Goal: Task Accomplishment & Management: Manage account settings

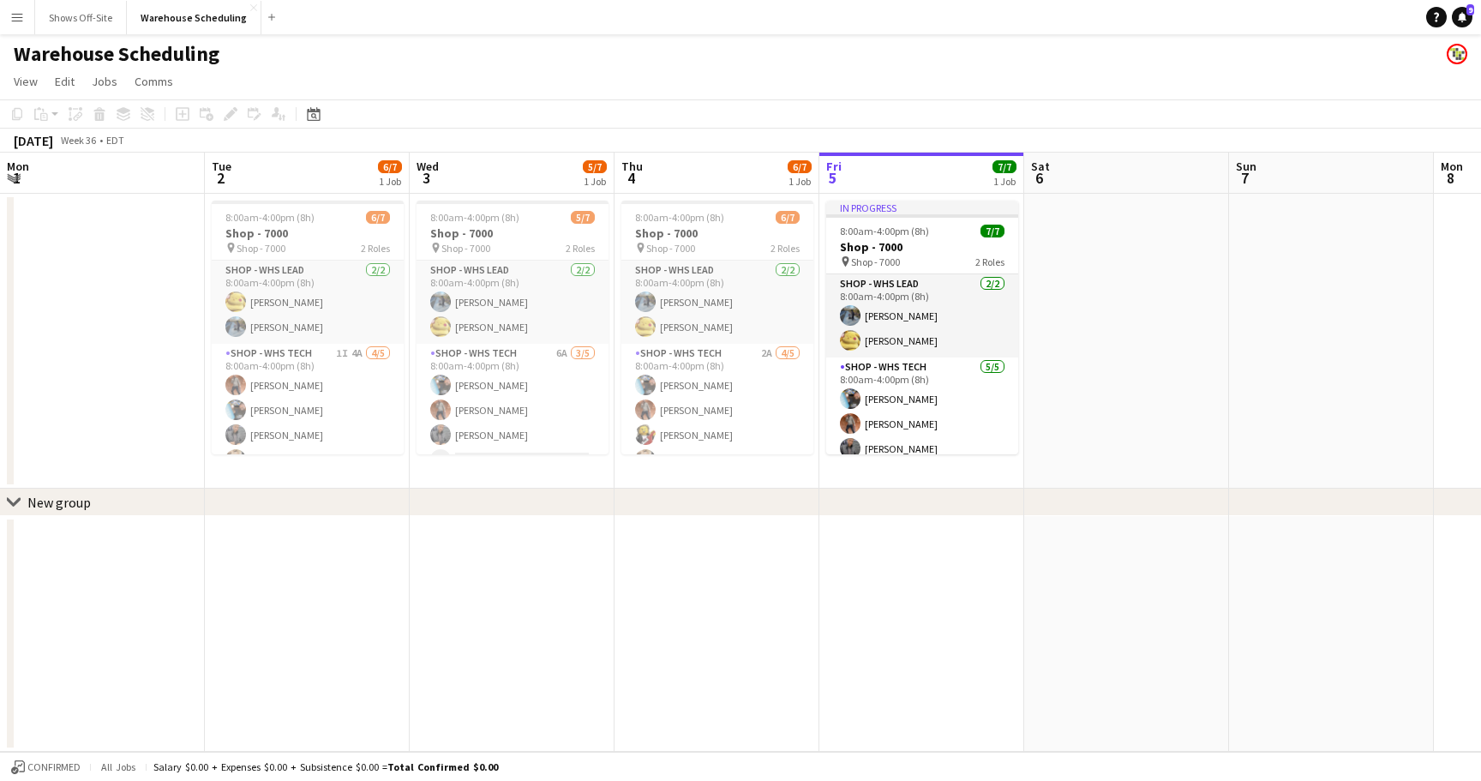
scroll to position [0, 454]
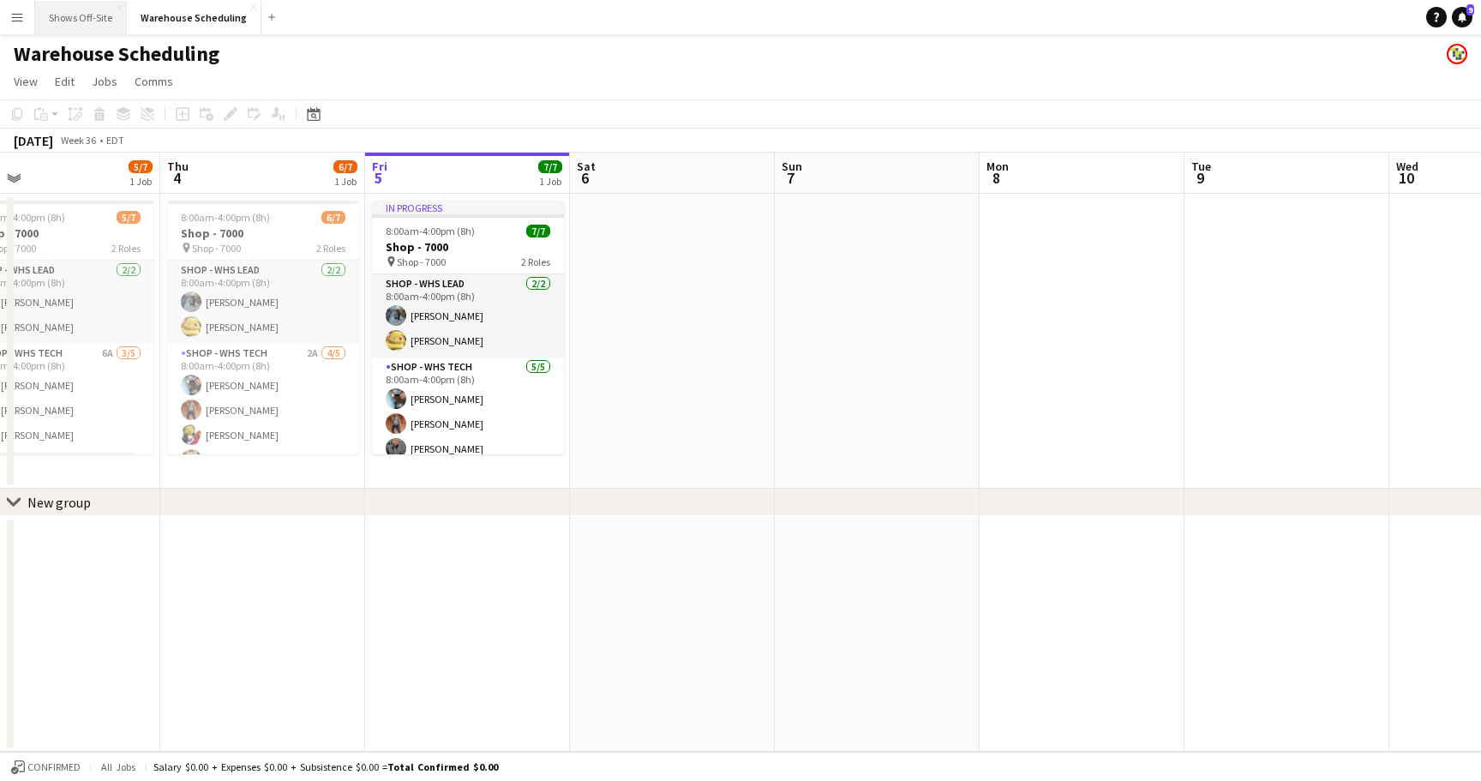
click at [80, 23] on button "Shows Off-Site Close" at bounding box center [81, 17] width 92 height 33
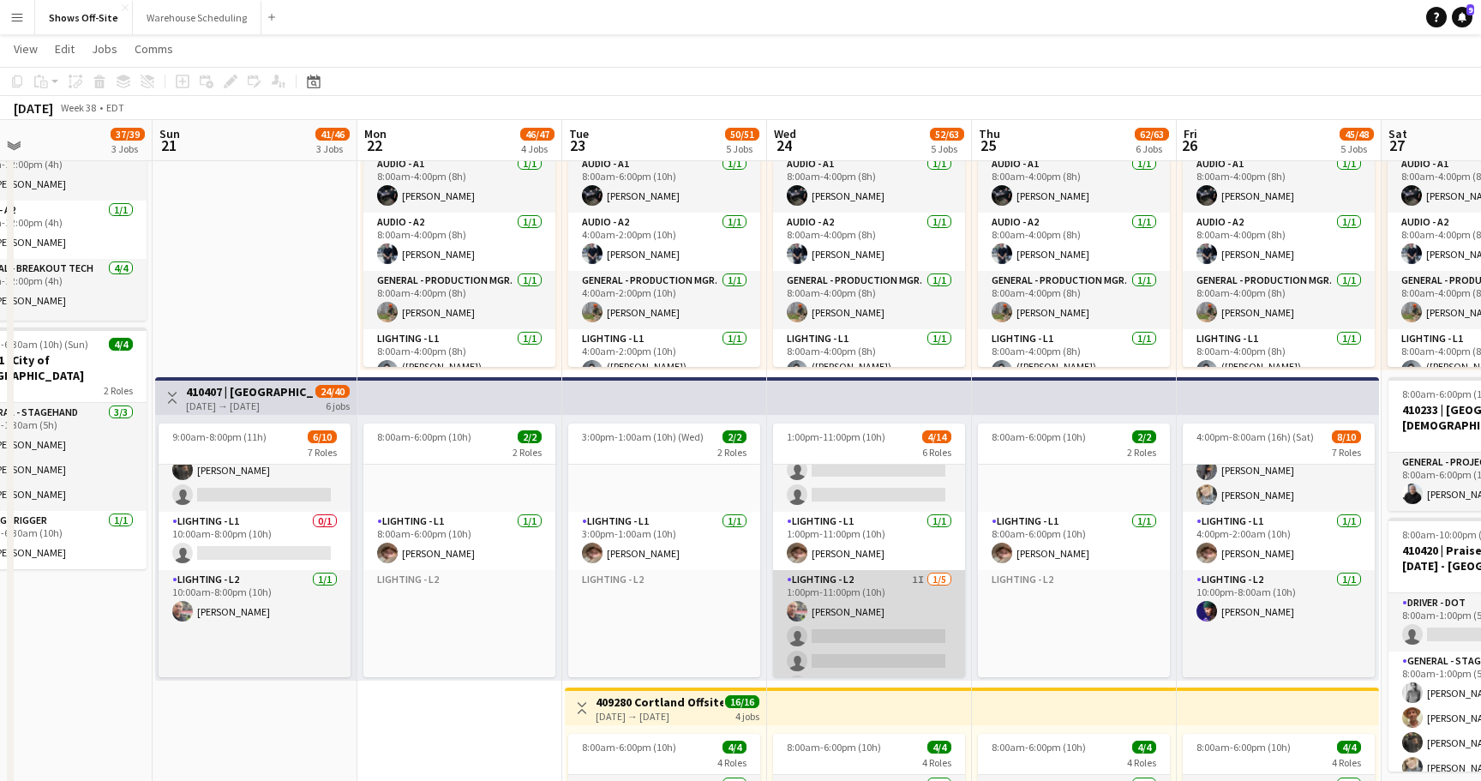
click at [875, 617] on app-card-role "Lighting - L2 1I [DATE] 1:00pm-11:00pm (10h) [PERSON_NAME] single-neutral-actio…" at bounding box center [869, 649] width 192 height 158
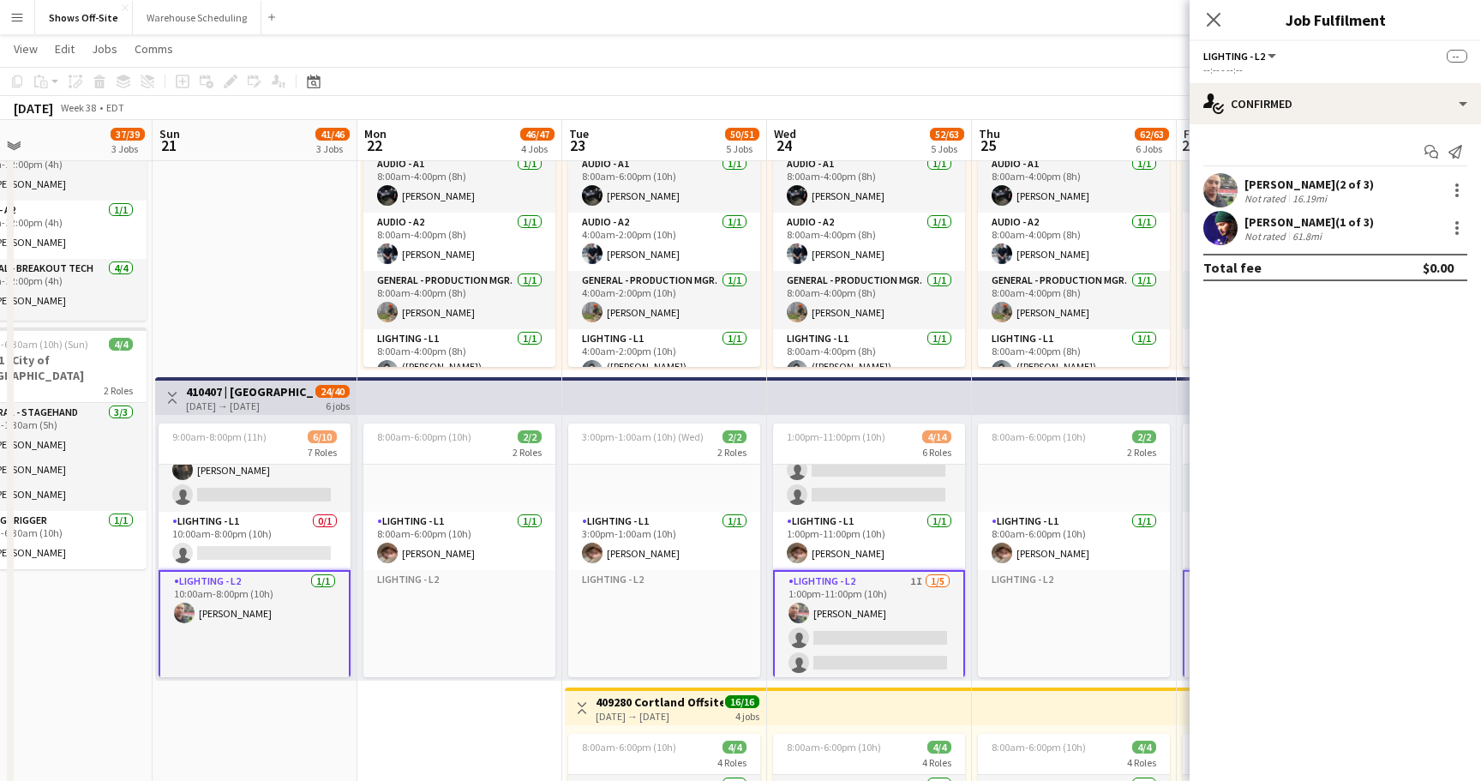
click at [861, 681] on app-date-cell "8:00am-4:00pm (8h) 23/24 pin Omni Champions Gate 16 Roles Audio - A1 [DATE] 8:0…" at bounding box center [869, 362] width 205 height 1846
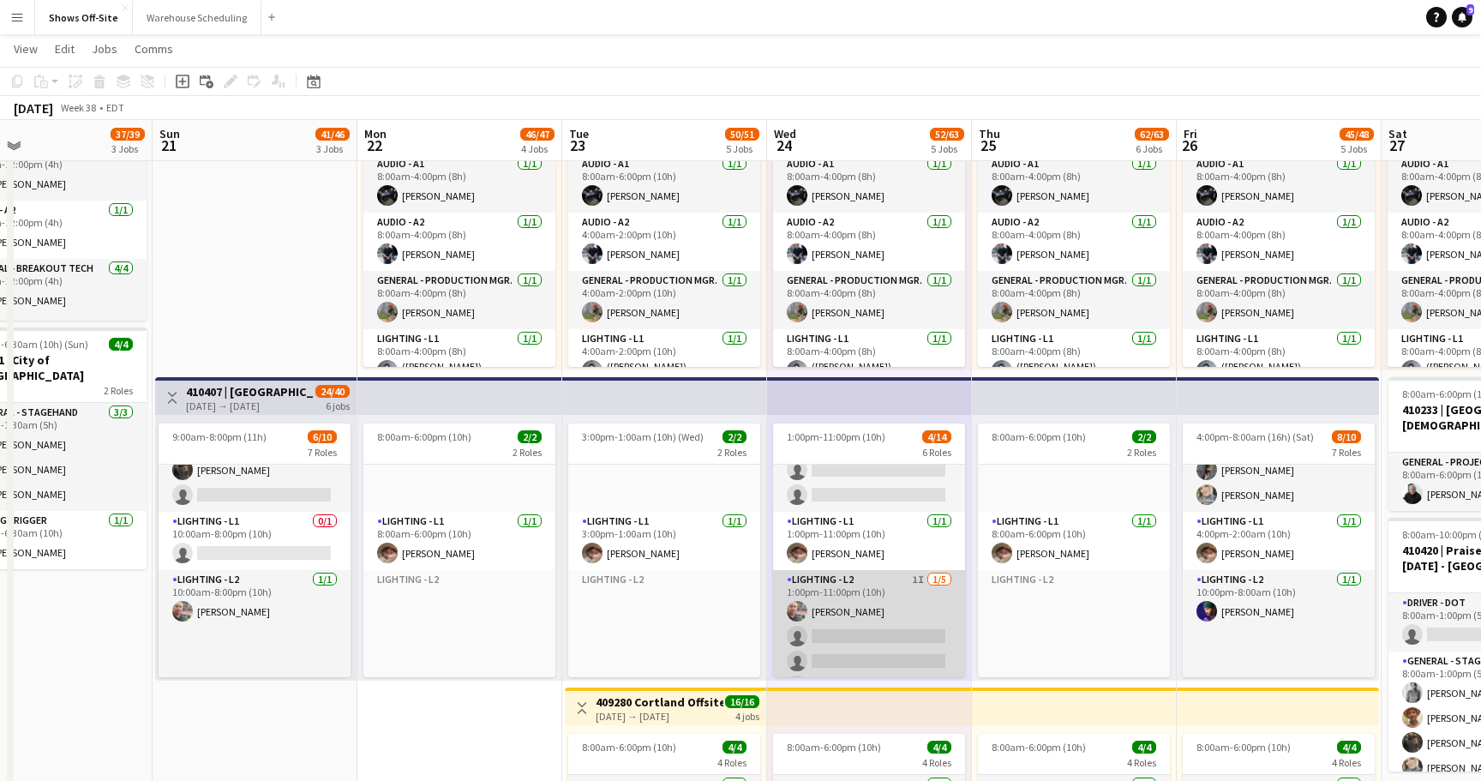
click at [867, 659] on app-card-role "Lighting - L2 1I [DATE] 1:00pm-11:00pm (10h) [PERSON_NAME] single-neutral-actio…" at bounding box center [869, 649] width 192 height 158
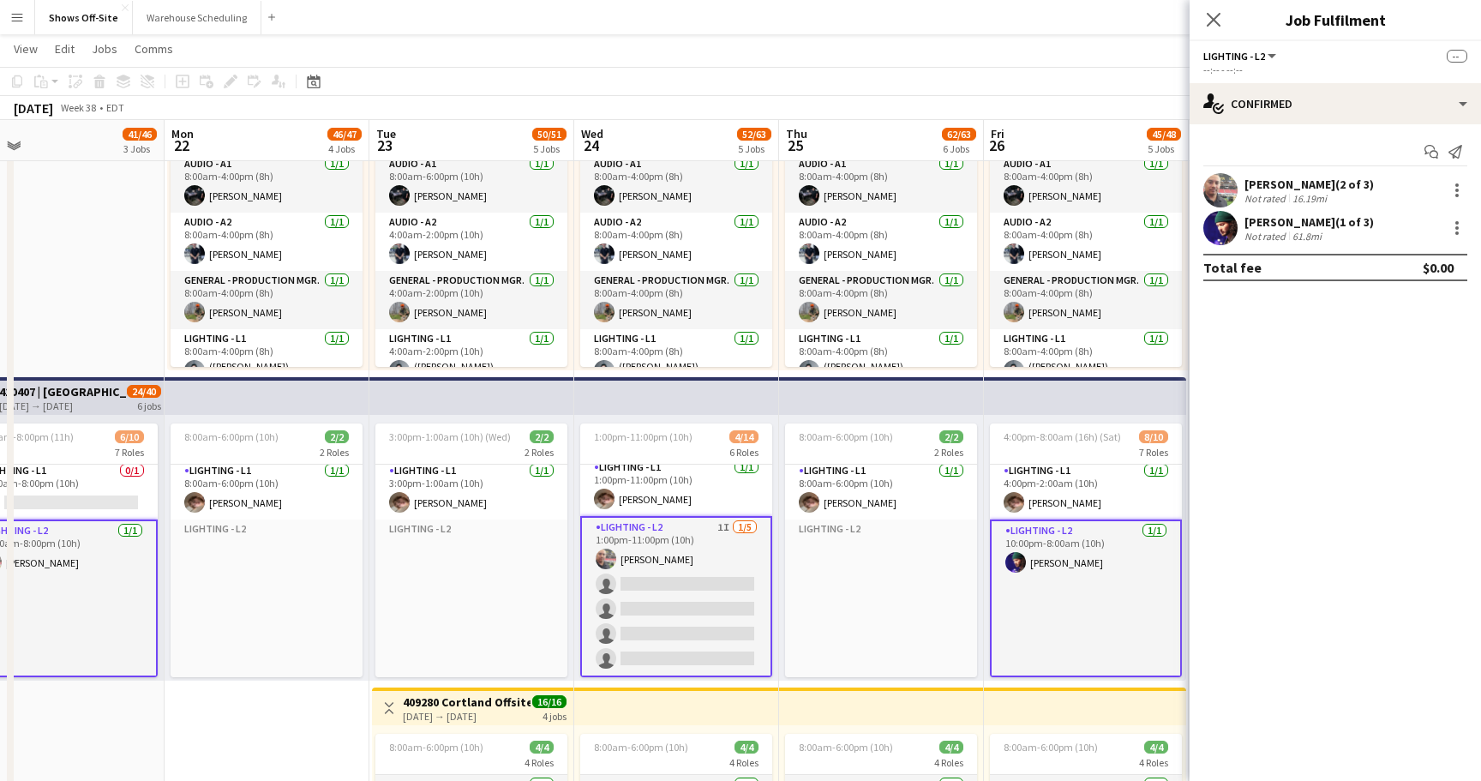
click at [666, 604] on app-card-role "Lighting - L2 1I [DATE] 1:00pm-11:00pm (10h) [PERSON_NAME] single-neutral-actio…" at bounding box center [676, 596] width 192 height 161
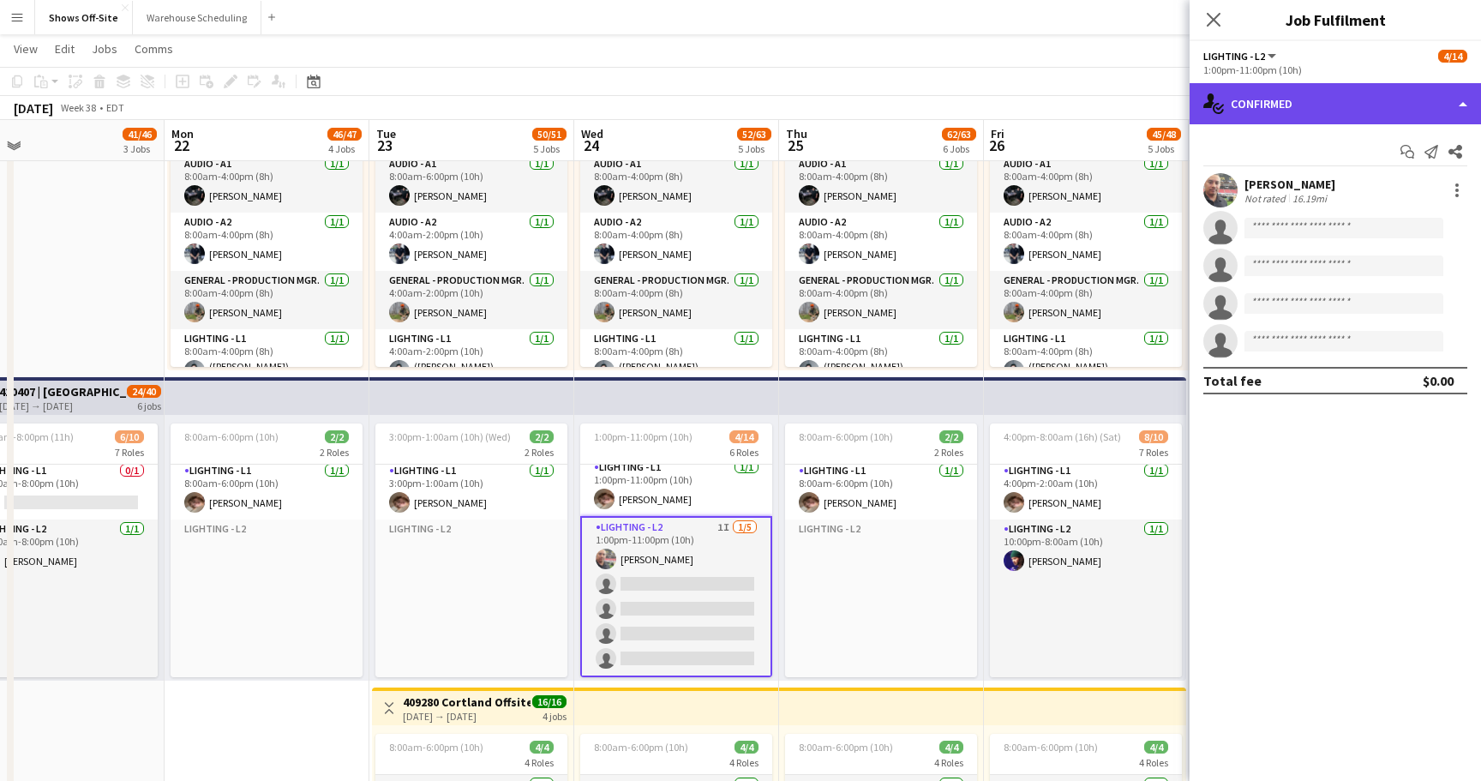
click at [1308, 105] on div "single-neutral-actions-check-2 Confirmed" at bounding box center [1335, 103] width 291 height 41
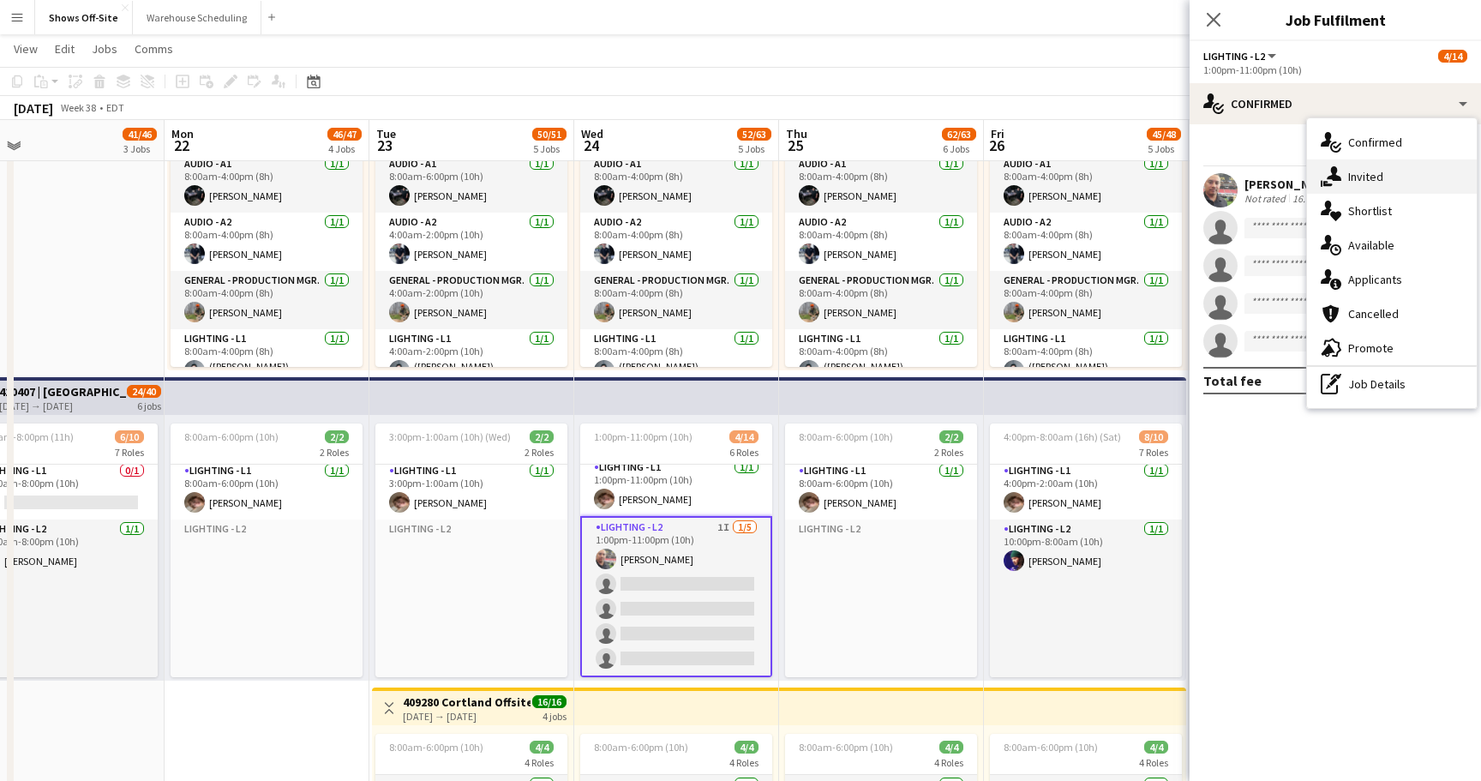
click at [1364, 170] on span "Invited" at bounding box center [1365, 176] width 35 height 15
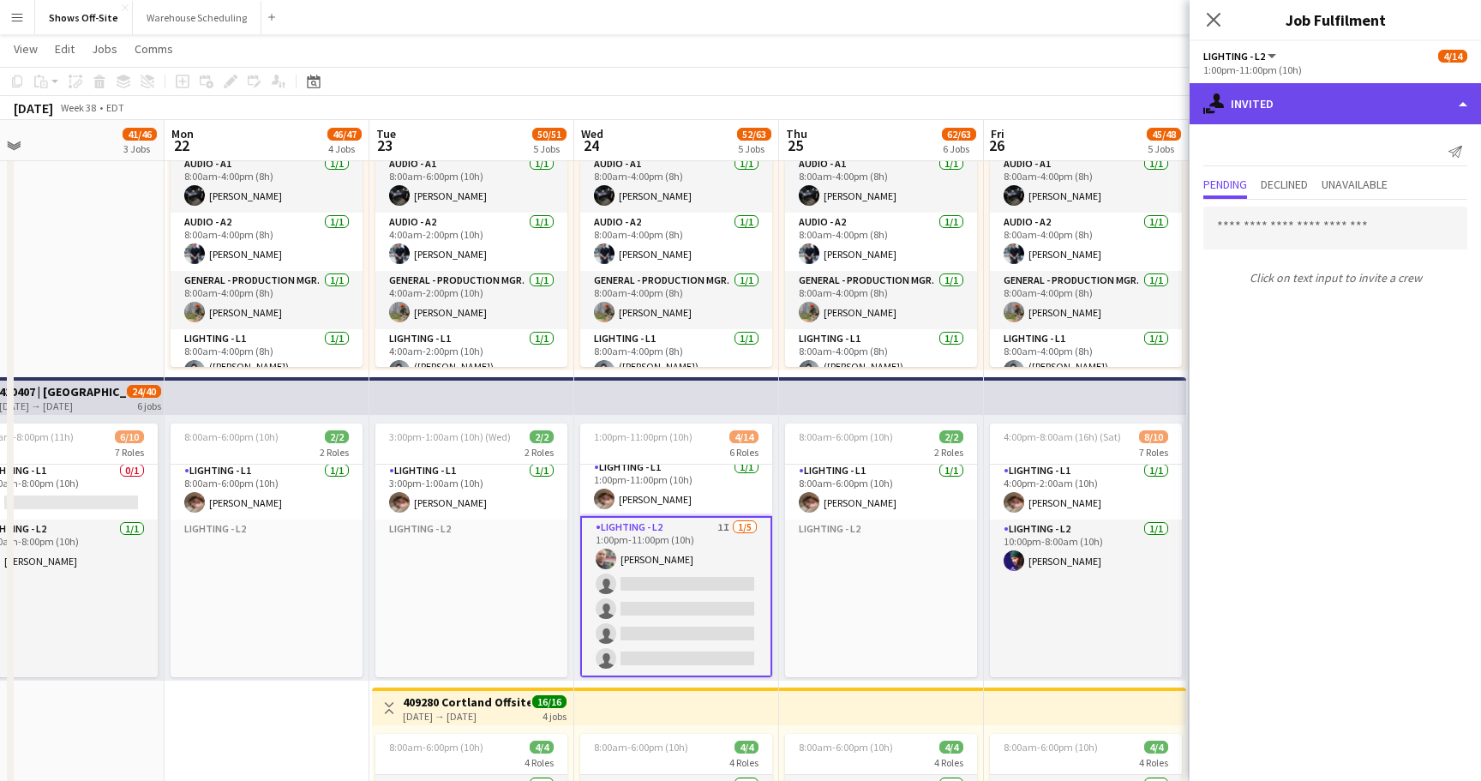
click at [1269, 111] on div "single-neutral-actions-share-1 Invited" at bounding box center [1335, 103] width 291 height 41
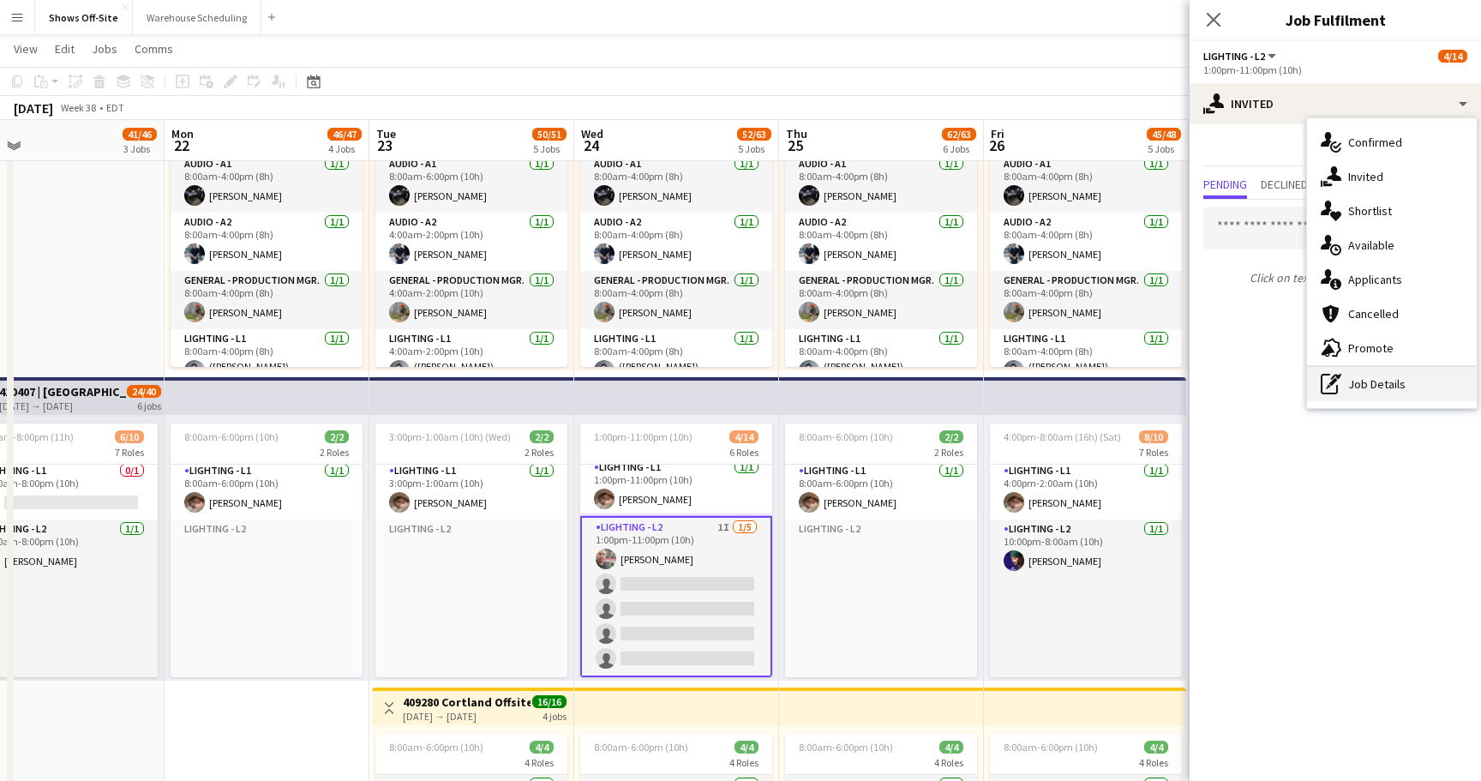
click at [1346, 390] on div "pen-write Job Details" at bounding box center [1392, 384] width 170 height 34
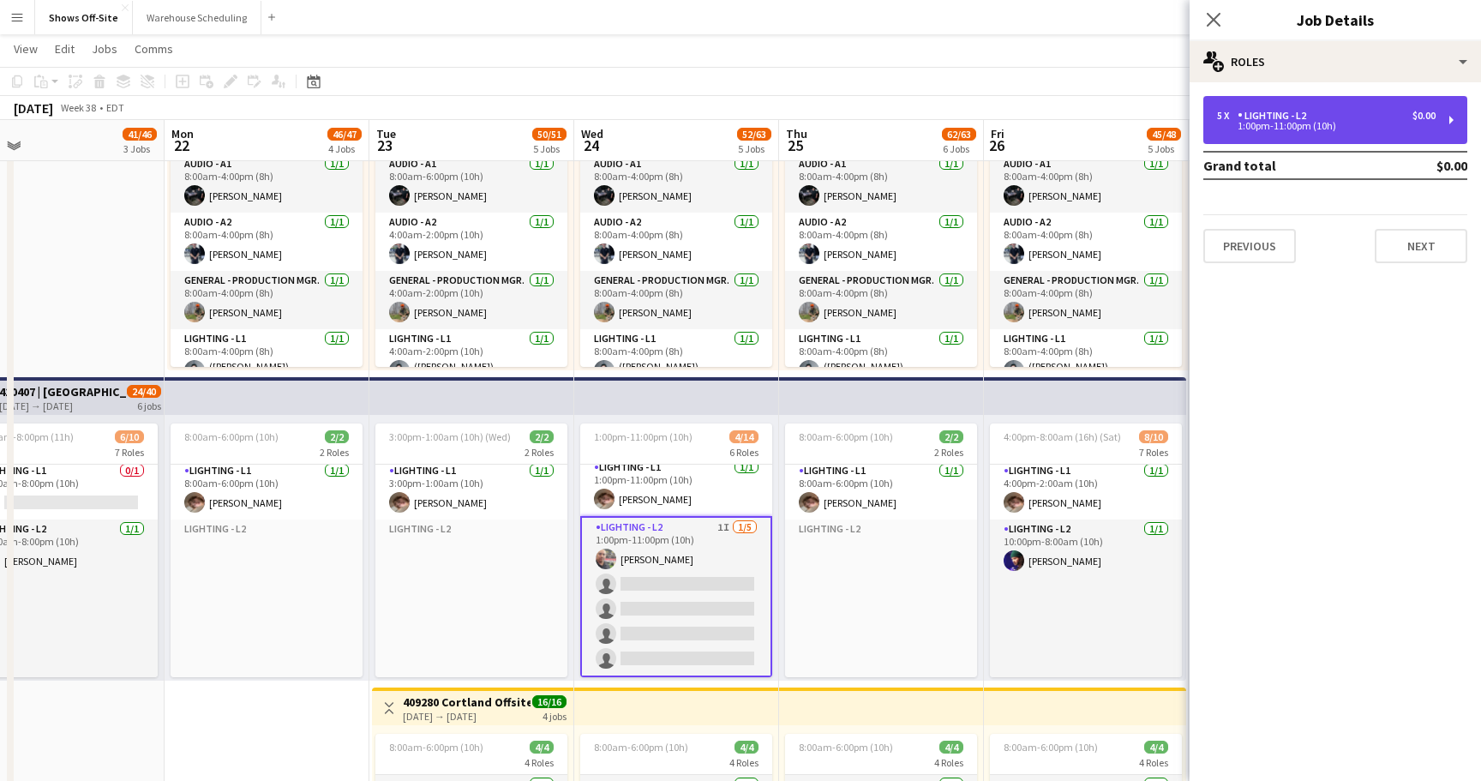
click at [1356, 130] on div "5 x Lighting - L2 $0.00 1:00pm-11:00pm (10h)" at bounding box center [1335, 120] width 264 height 48
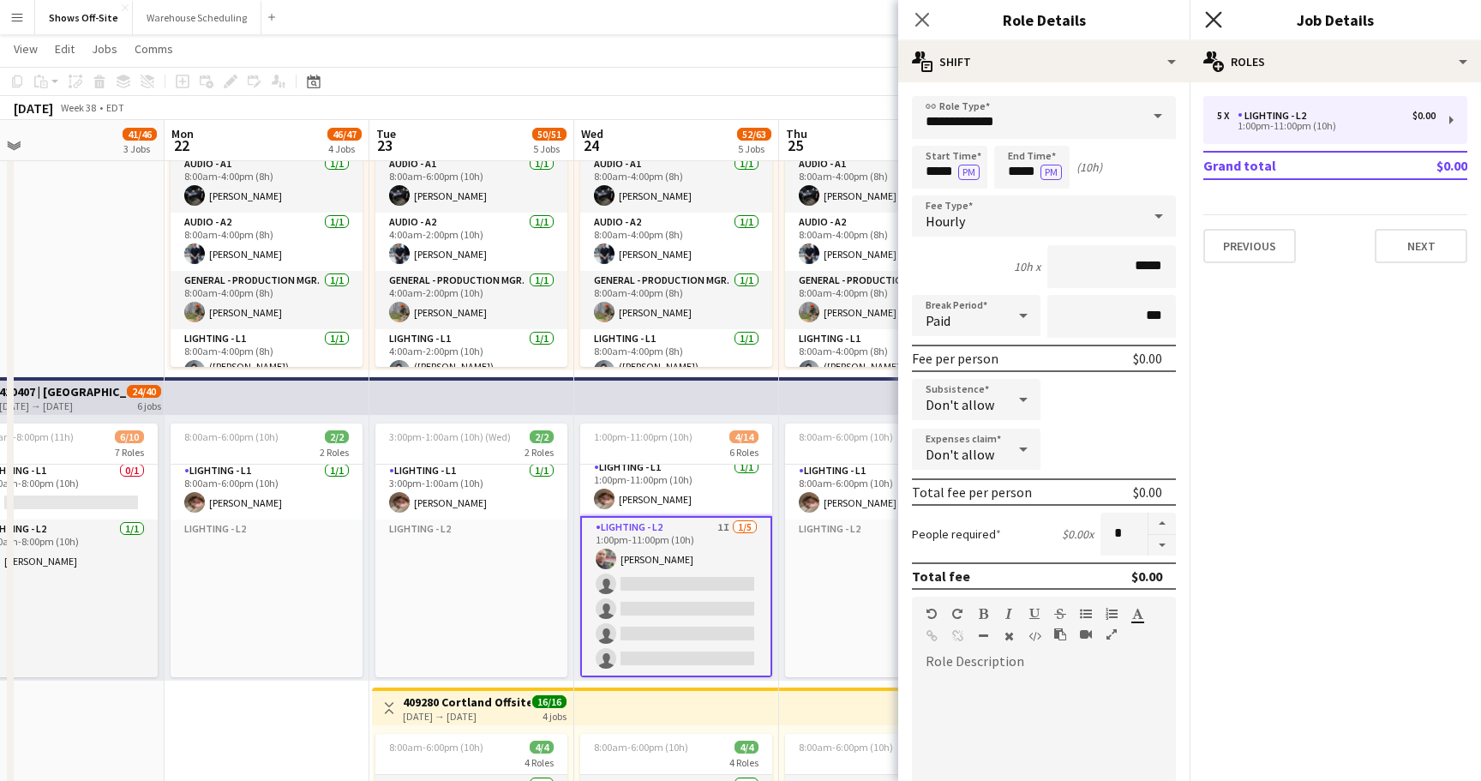
click at [1214, 20] on icon at bounding box center [1213, 19] width 16 height 16
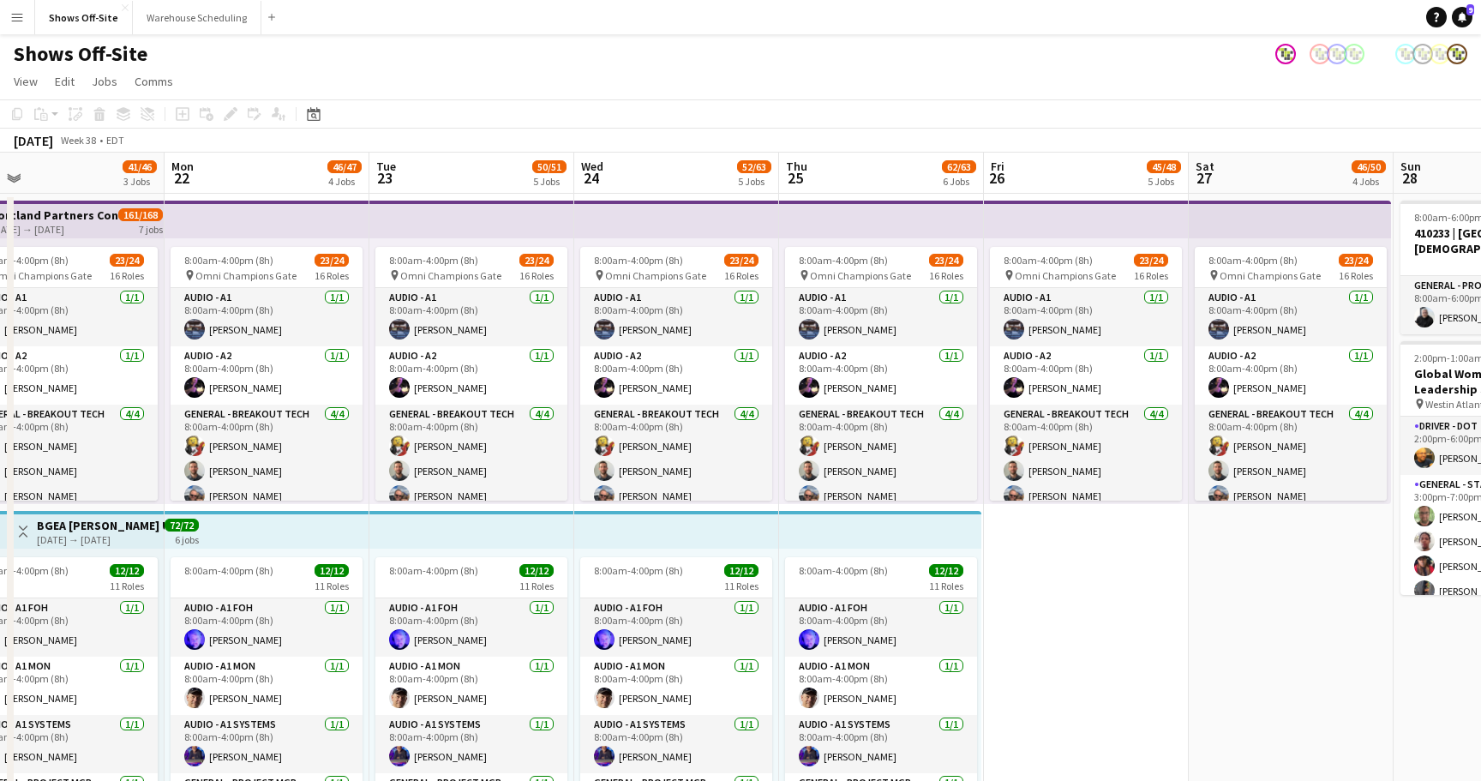
scroll to position [394, 0]
